Goal: Transaction & Acquisition: Purchase product/service

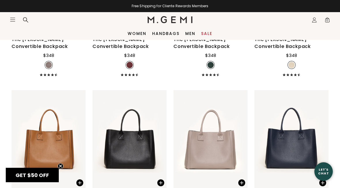
scroll to position [1568, 0]
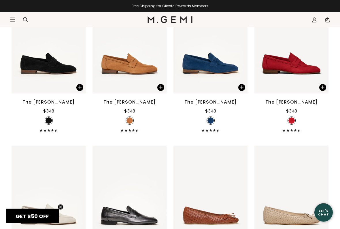
scroll to position [2396, 0]
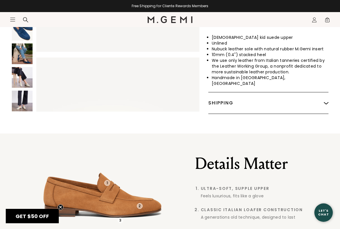
scroll to position [313, 0]
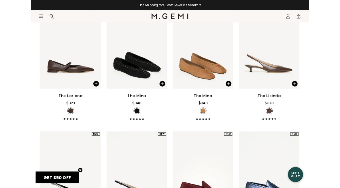
scroll to position [3878, 0]
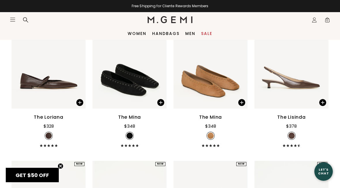
click at [130, 120] on div "The Mina" at bounding box center [129, 116] width 23 height 7
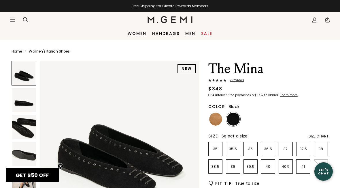
click at [217, 117] on img at bounding box center [215, 118] width 13 height 13
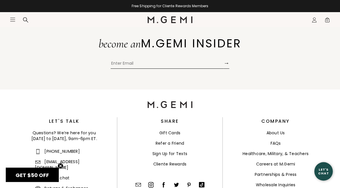
scroll to position [1249, 0]
